Goal: Transaction & Acquisition: Download file/media

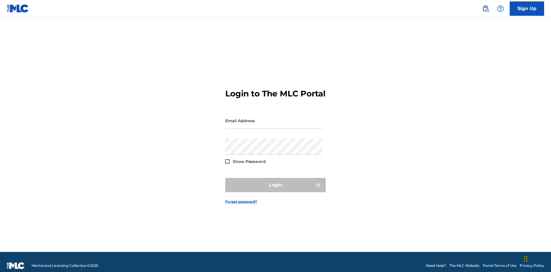
scroll to position [7, 0]
click at [274, 118] on input "Email Address" at bounding box center [273, 120] width 97 height 16
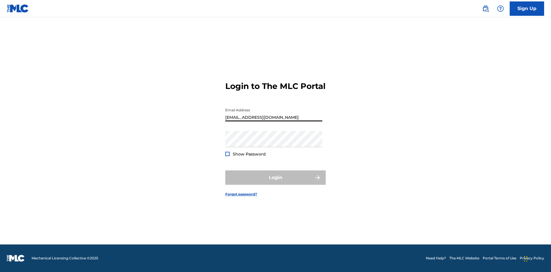
type input "Duke.McTesterson@gmail.com"
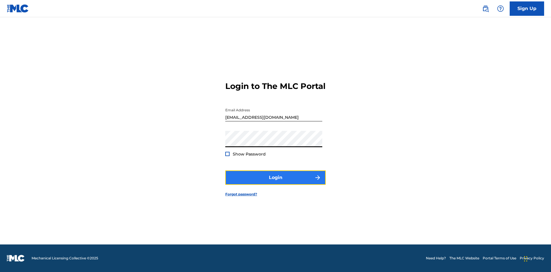
click at [275, 182] on button "Login" at bounding box center [275, 177] width 100 height 14
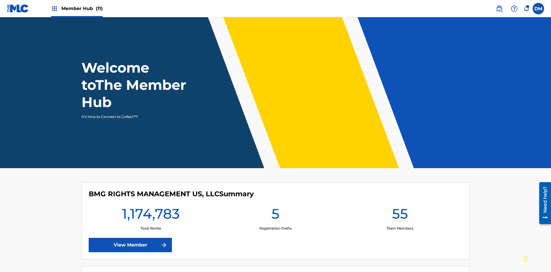
click at [82, 8] on span "Member Hub (11)" at bounding box center [81, 8] width 41 height 7
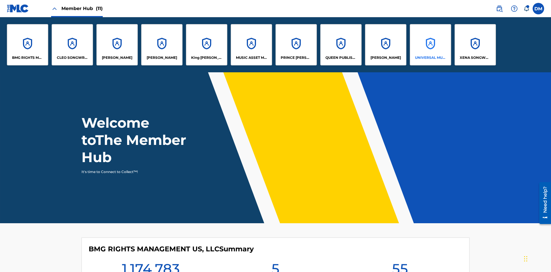
click at [430, 58] on p "UNIVERSAL MUSIC PUB GROUP" at bounding box center [430, 57] width 31 height 5
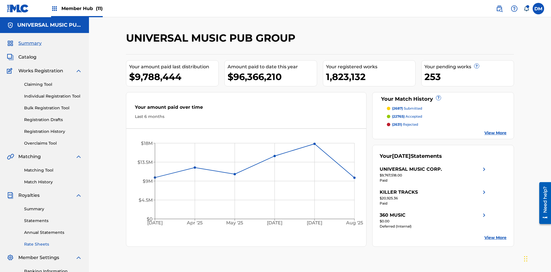
click at [53, 241] on link "Rate Sheets" at bounding box center [53, 244] width 58 height 6
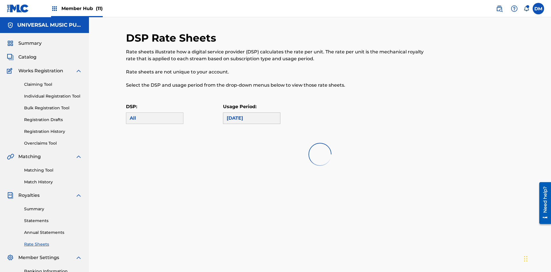
click at [252, 115] on div "May 2025" at bounding box center [252, 118] width 50 height 7
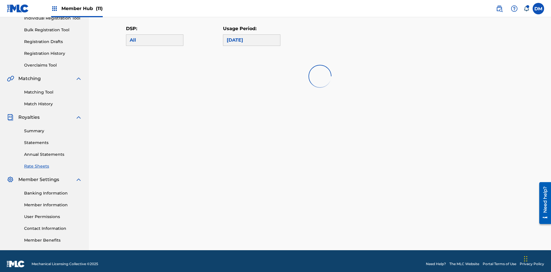
scroll to position [0, 0]
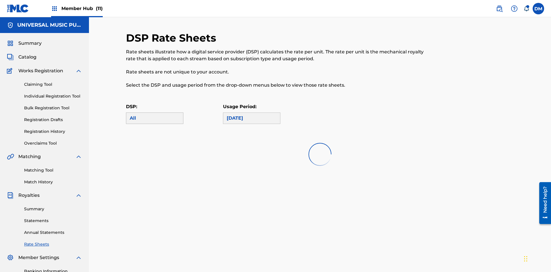
click at [155, 115] on div "All" at bounding box center [155, 118] width 50 height 7
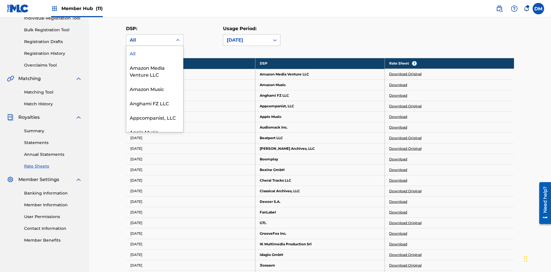
click at [155, 168] on div "Beatport LLC" at bounding box center [154, 160] width 57 height 14
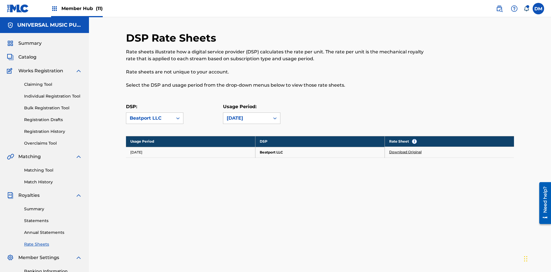
scroll to position [84, 0]
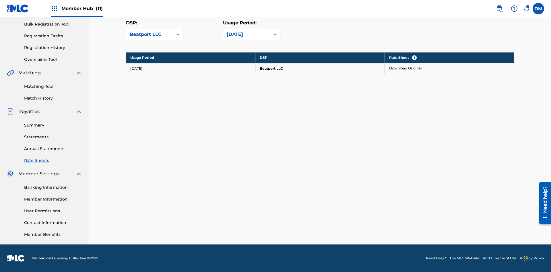
click at [405, 68] on link "Download Original" at bounding box center [405, 68] width 32 height 5
